Goal: Task Accomplishment & Management: Use online tool/utility

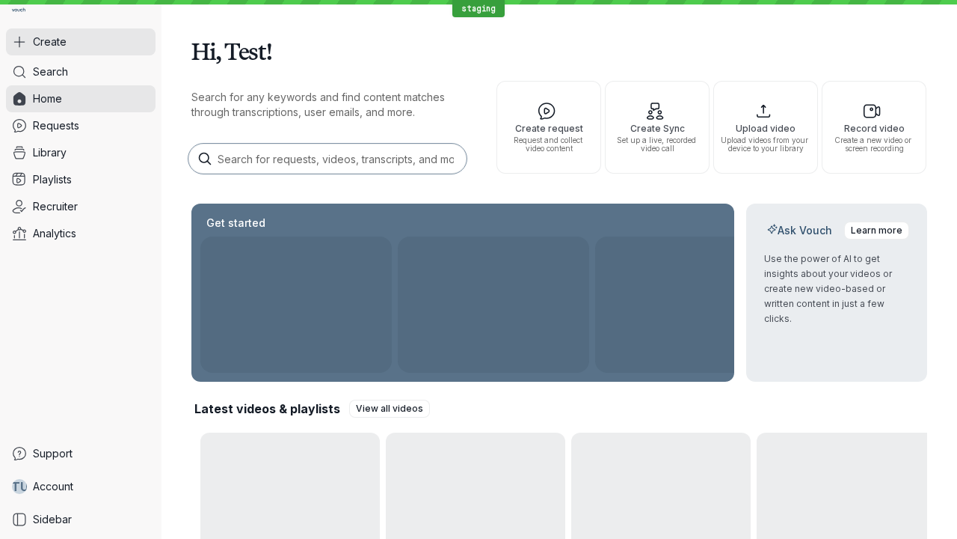
click at [81, 42] on button "Create" at bounding box center [81, 41] width 150 height 27
